Goal: Use online tool/utility: Utilize a website feature to perform a specific function

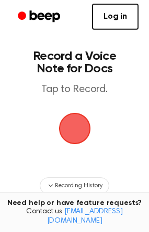
scroll to position [136, 0]
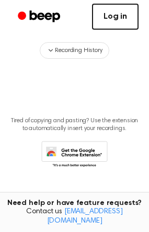
click at [116, 14] on link "Log in" at bounding box center [115, 17] width 46 height 26
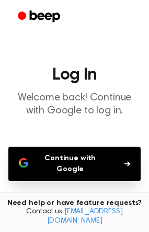
click at [82, 161] on button "Continue with Google" at bounding box center [74, 164] width 132 height 34
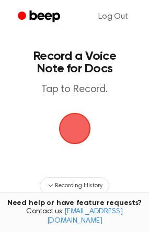
click at [77, 127] on span "button" at bounding box center [74, 128] width 39 height 39
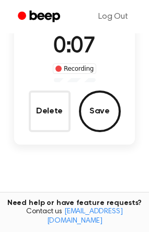
scroll to position [104, 0]
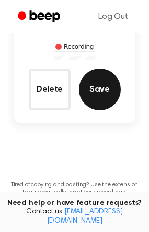
click at [102, 99] on button "Save" at bounding box center [100, 90] width 42 height 42
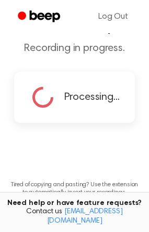
scroll to position [172, 0]
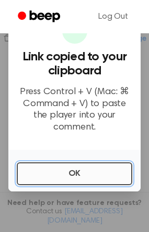
click at [91, 168] on button "OK" at bounding box center [74, 174] width 115 height 23
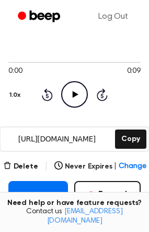
scroll to position [226, 0]
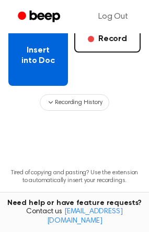
click at [34, 58] on button "Insert into Doc" at bounding box center [37, 56] width 59 height 60
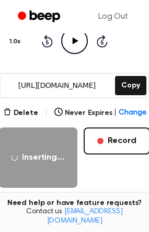
scroll to position [122, 0]
